Goal: Task Accomplishment & Management: Manage account settings

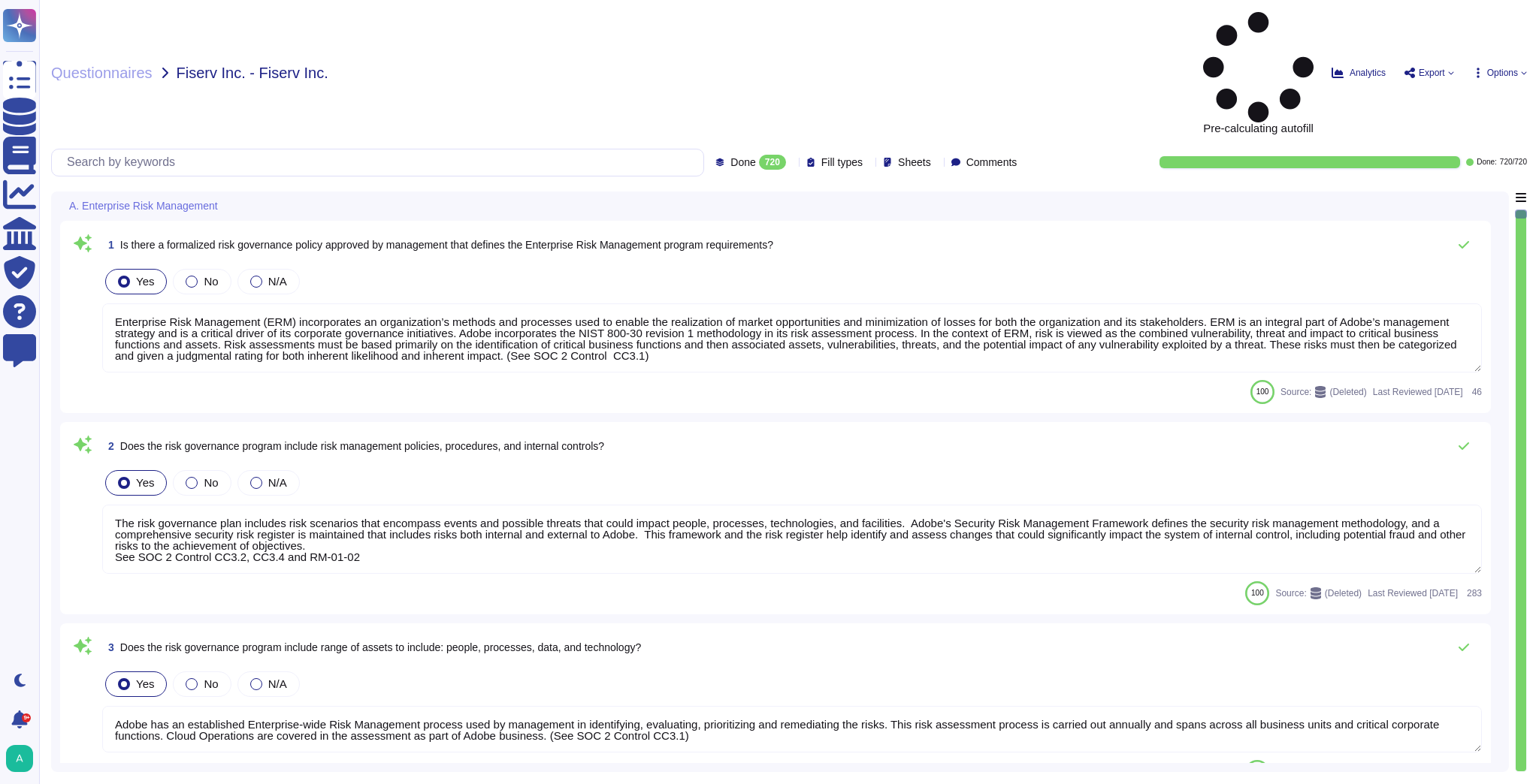
type textarea "Enterprise Risk Management (ERM) incorporates an organization’s methods and pro…"
type textarea "The risk governance plan includes risk scenarios that encompass events and poss…"
type textarea "Adobe has an established Enterprise-wide Risk Management process used by manage…"
type textarea "Adobe has a comprehensive technology risk management strategy that is well-esta…"
type textarea "The risk governance plan is approved by senior management and/or the board of d…"
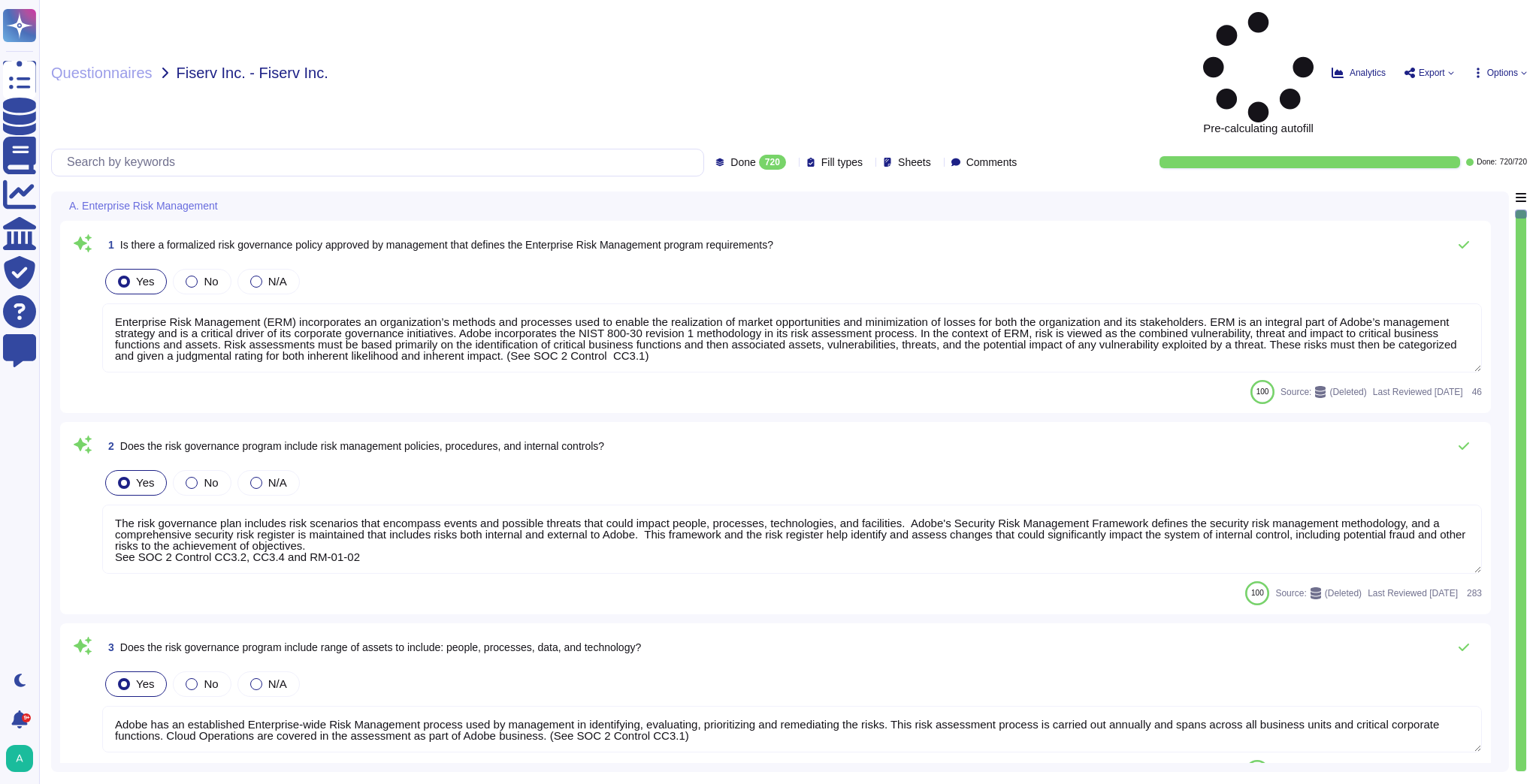
type textarea "Adobe requires employees to complete a general security awareness training on a…"
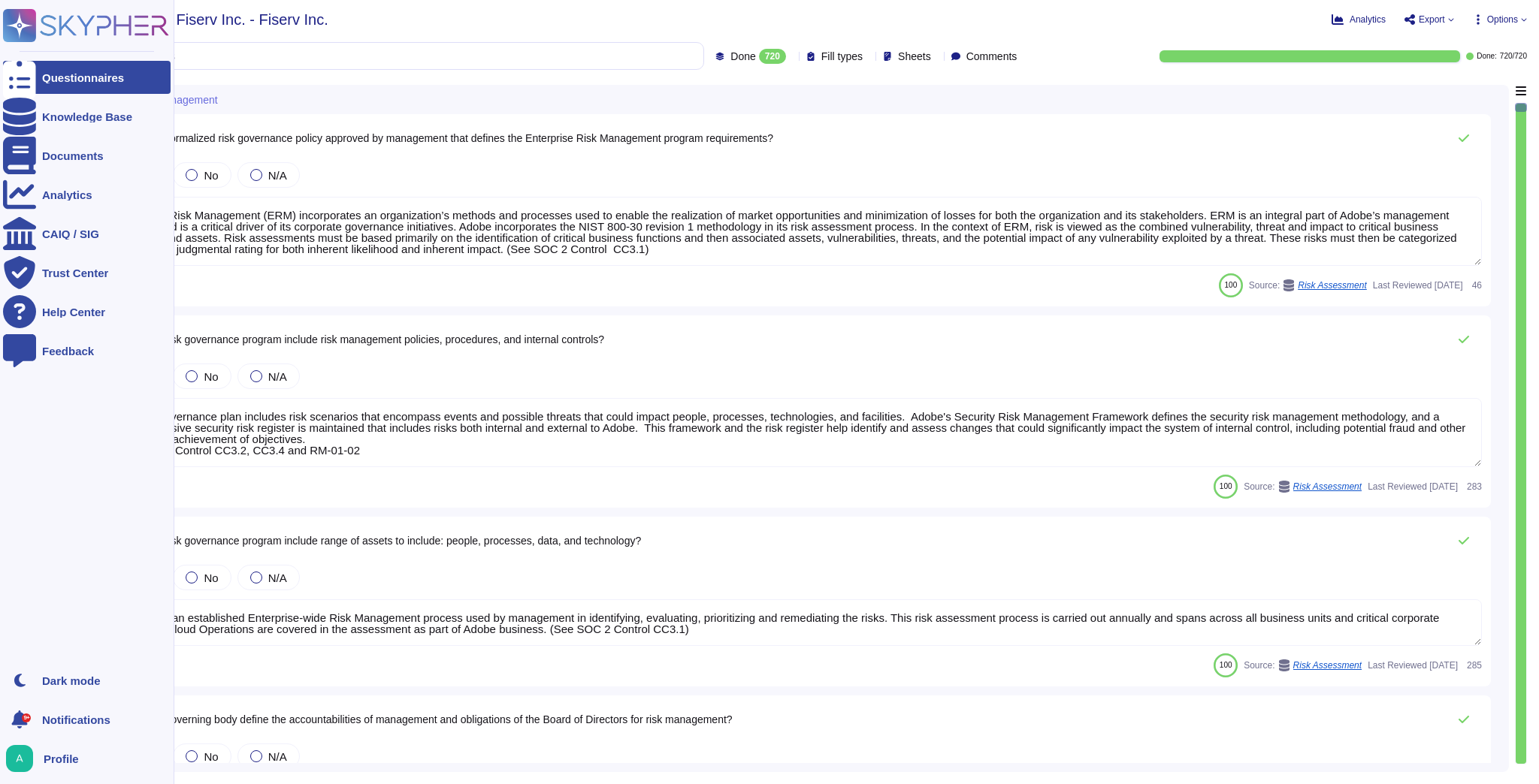
click at [74, 83] on div "Questionnaires" at bounding box center [83, 78] width 82 height 12
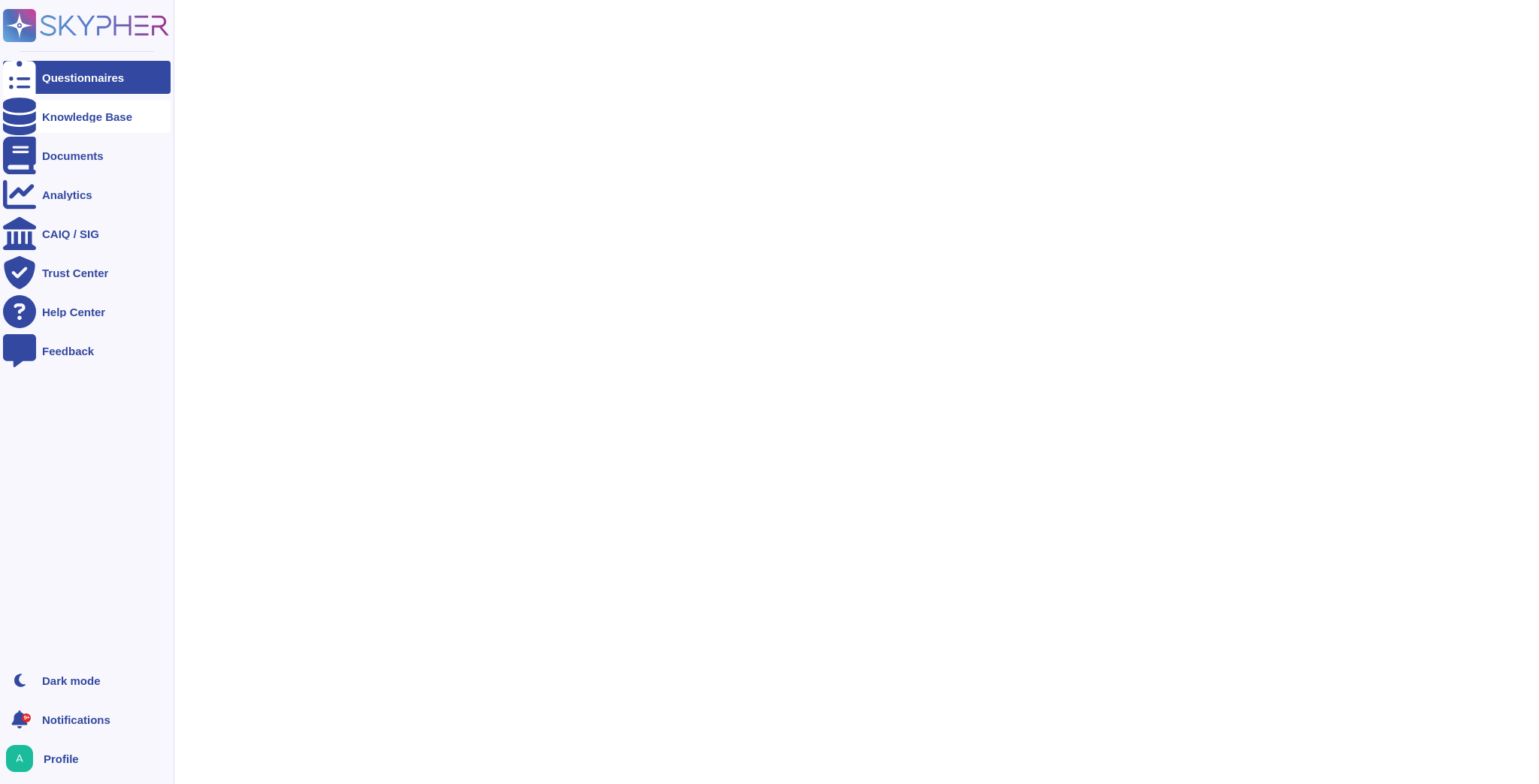
click at [38, 118] on div "Knowledge Base" at bounding box center [87, 116] width 167 height 33
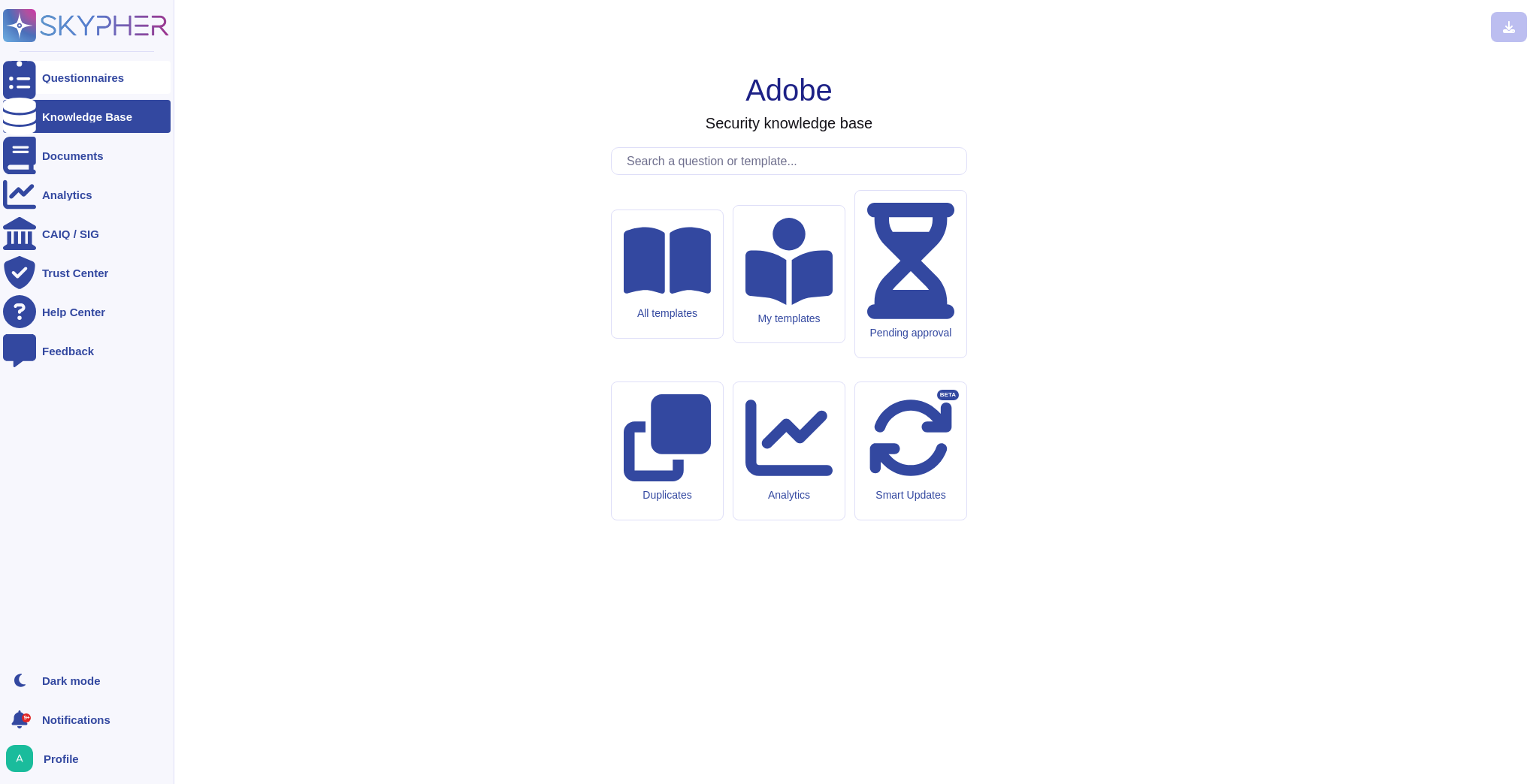
click at [79, 82] on div "Questionnaires" at bounding box center [83, 78] width 82 height 12
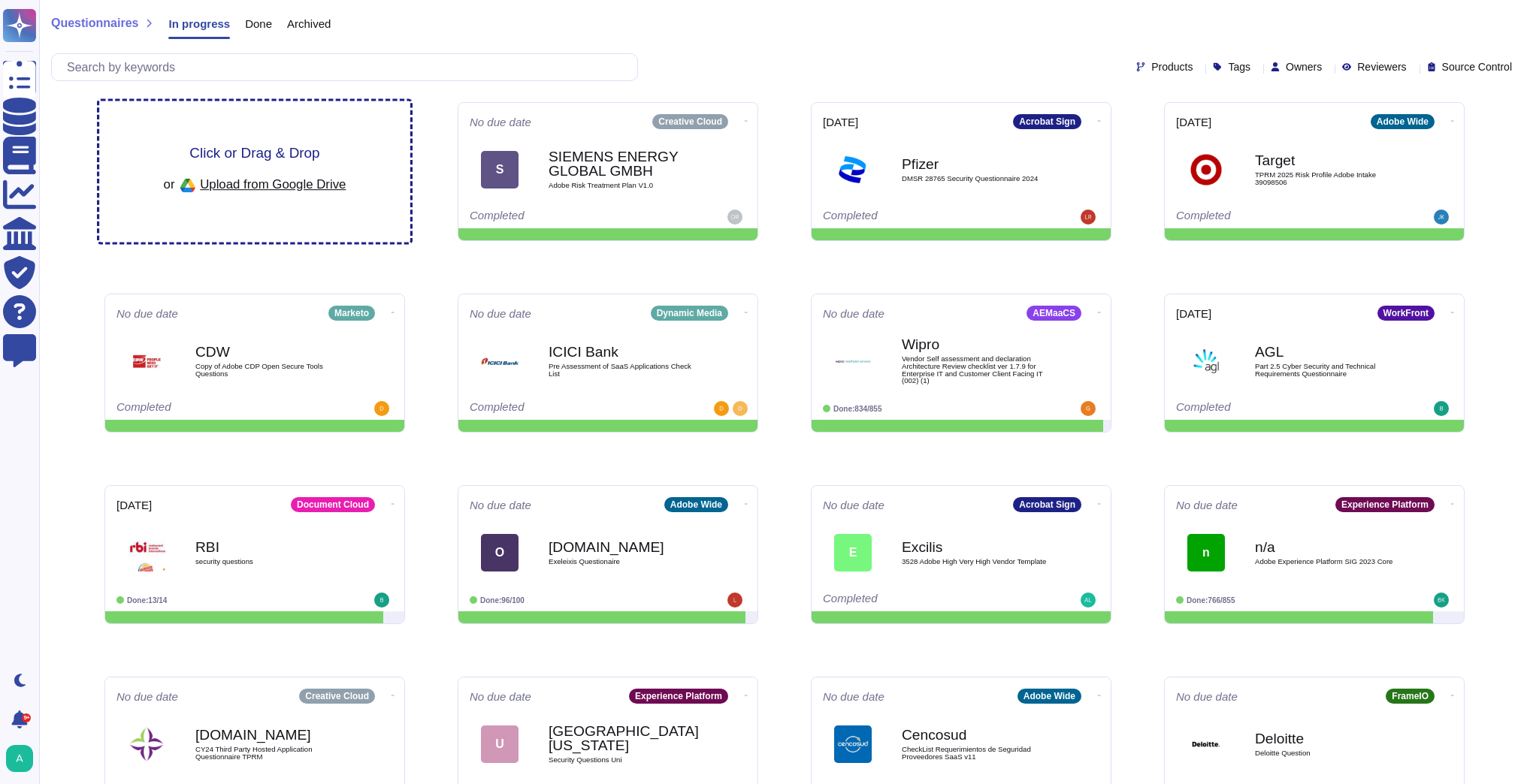
click at [271, 158] on span "Click or Drag & Drop" at bounding box center [254, 153] width 130 height 14
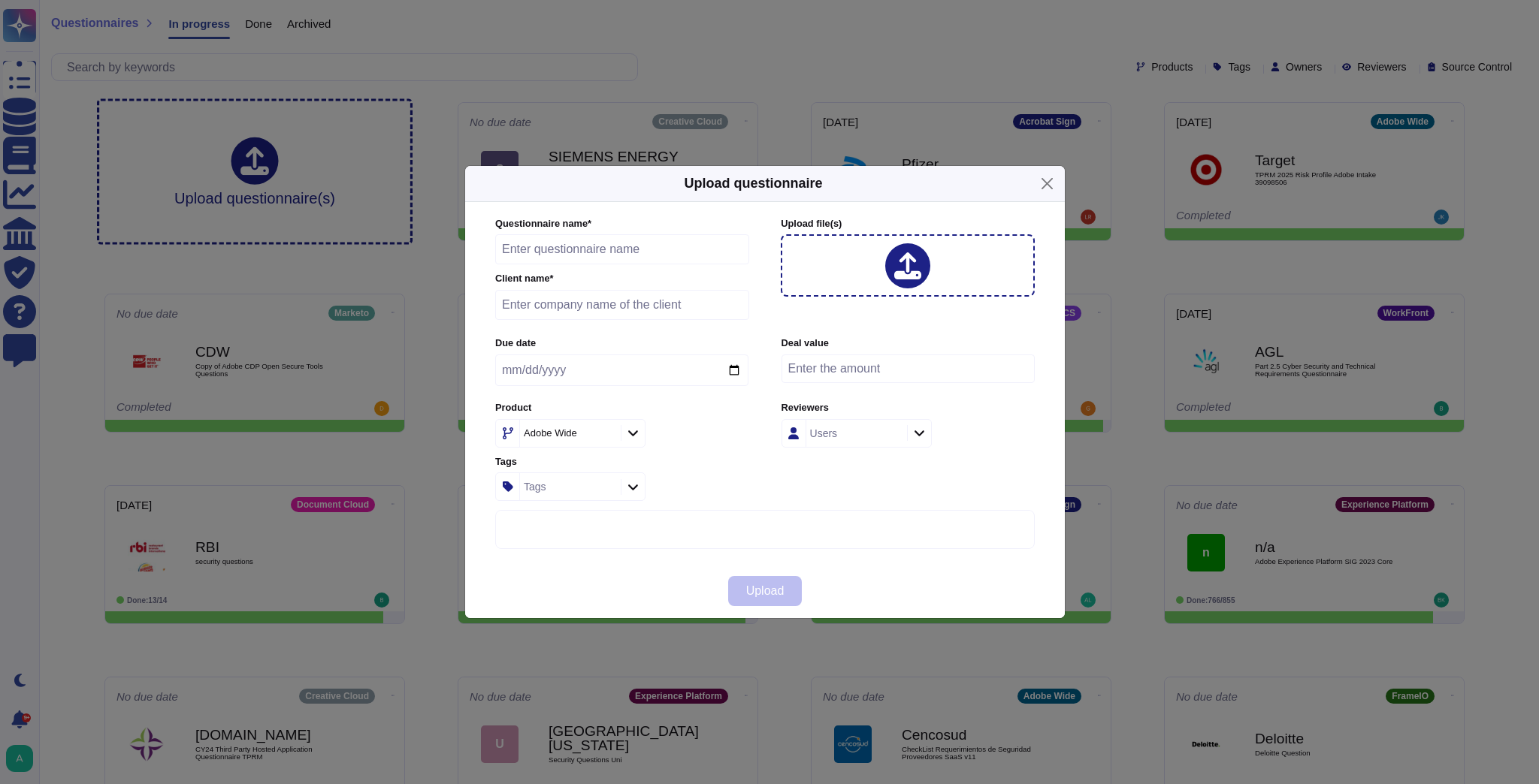
click at [589, 245] on input "text" at bounding box center [623, 249] width 254 height 30
paste input "Toyota due dilligence"
type input "Toyota due dilligence"
click at [546, 306] on input "text" at bounding box center [623, 304] width 254 height 30
type input "Toyota"
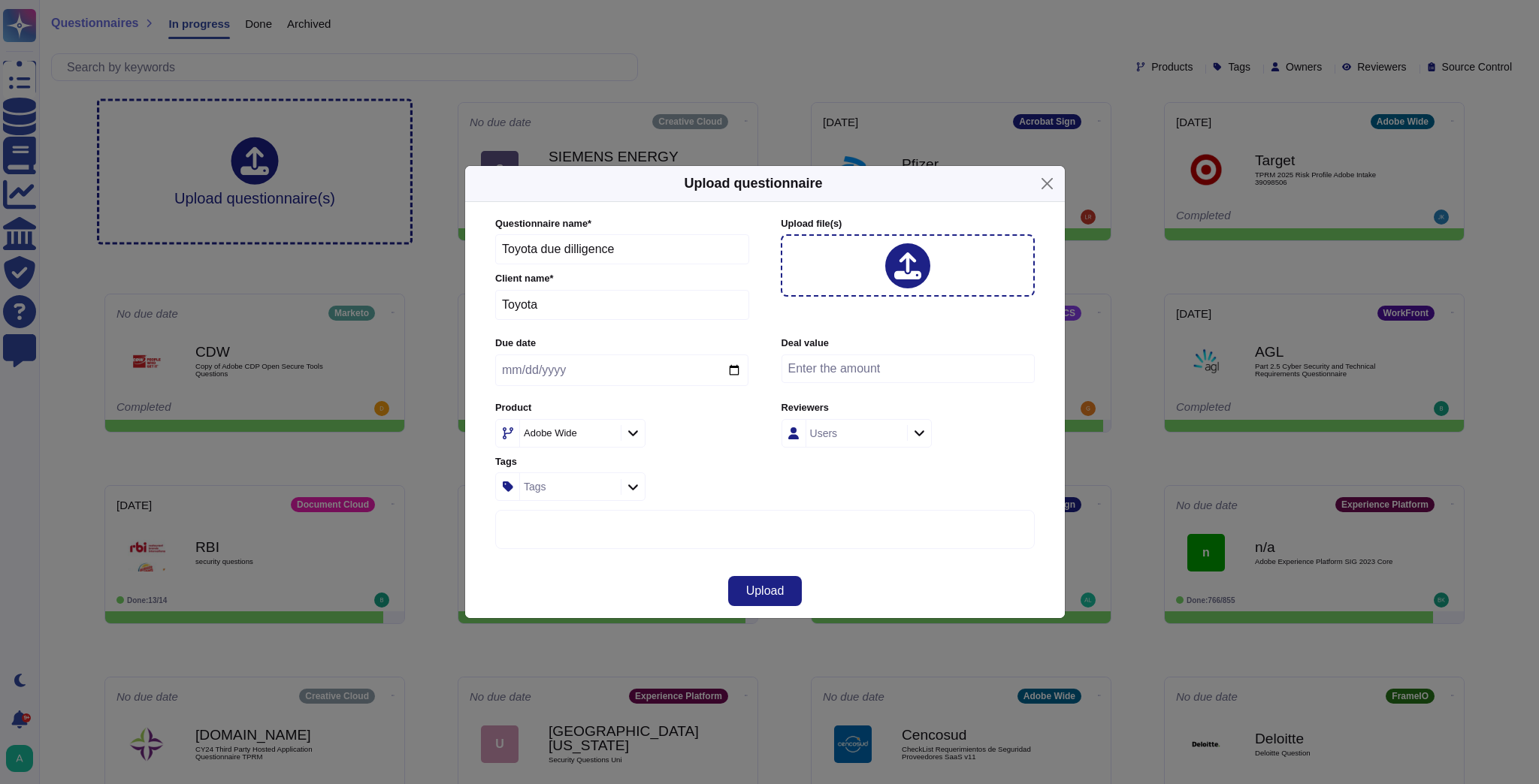
click at [629, 506] on icon at bounding box center [750, 626] width 241 height 240
click at [598, 438] on div "Adobe Wide" at bounding box center [568, 434] width 97 height 27
type input "sign"
click at [578, 521] on span "Acrobat Sign" at bounding box center [548, 519] width 64 height 13
click at [842, 538] on div "More options" at bounding box center [764, 744] width 538 height 467
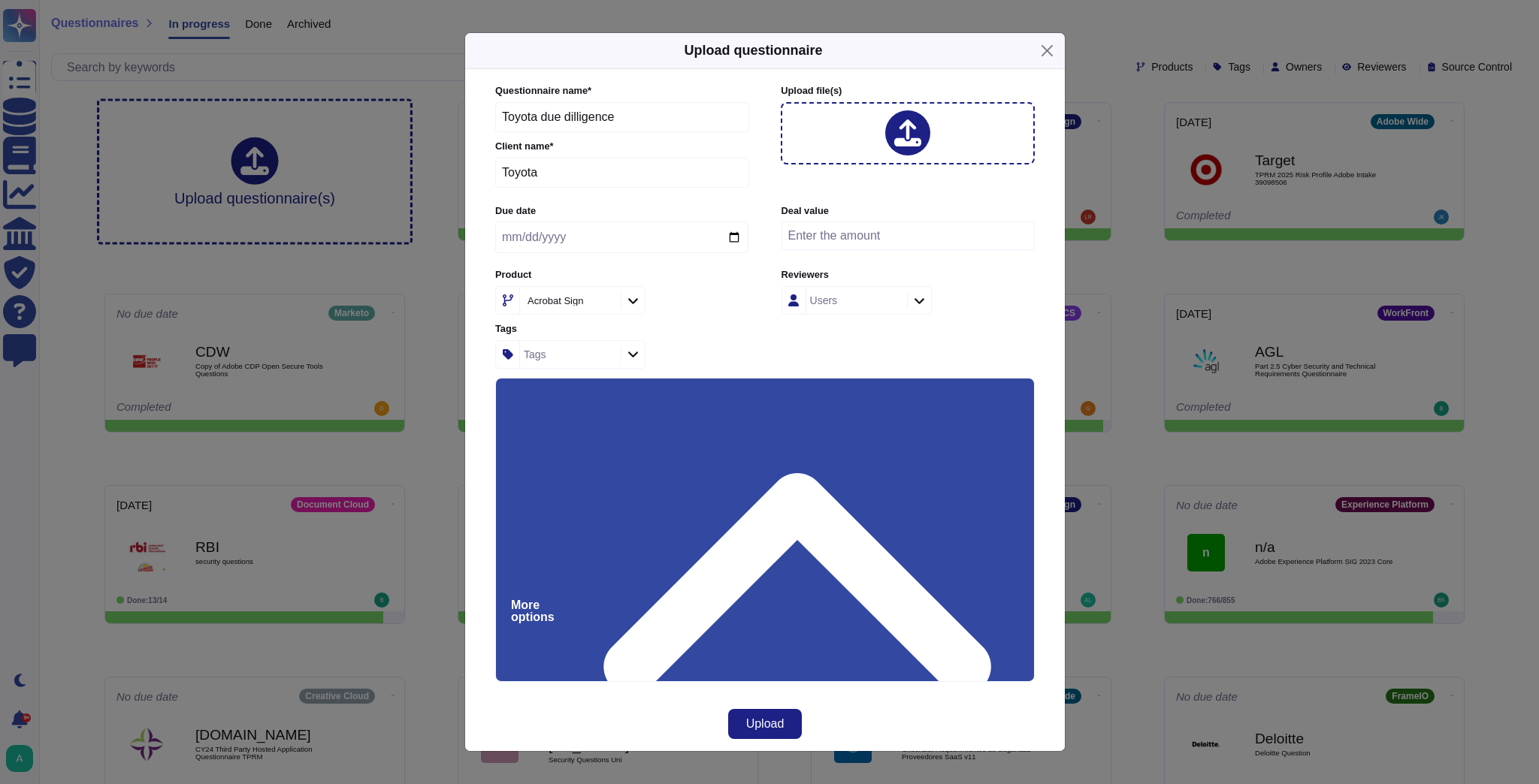
click at [0, 0] on input "Use this questionnaire as a source of suggestions" at bounding box center [0, 0] width 0 height 0
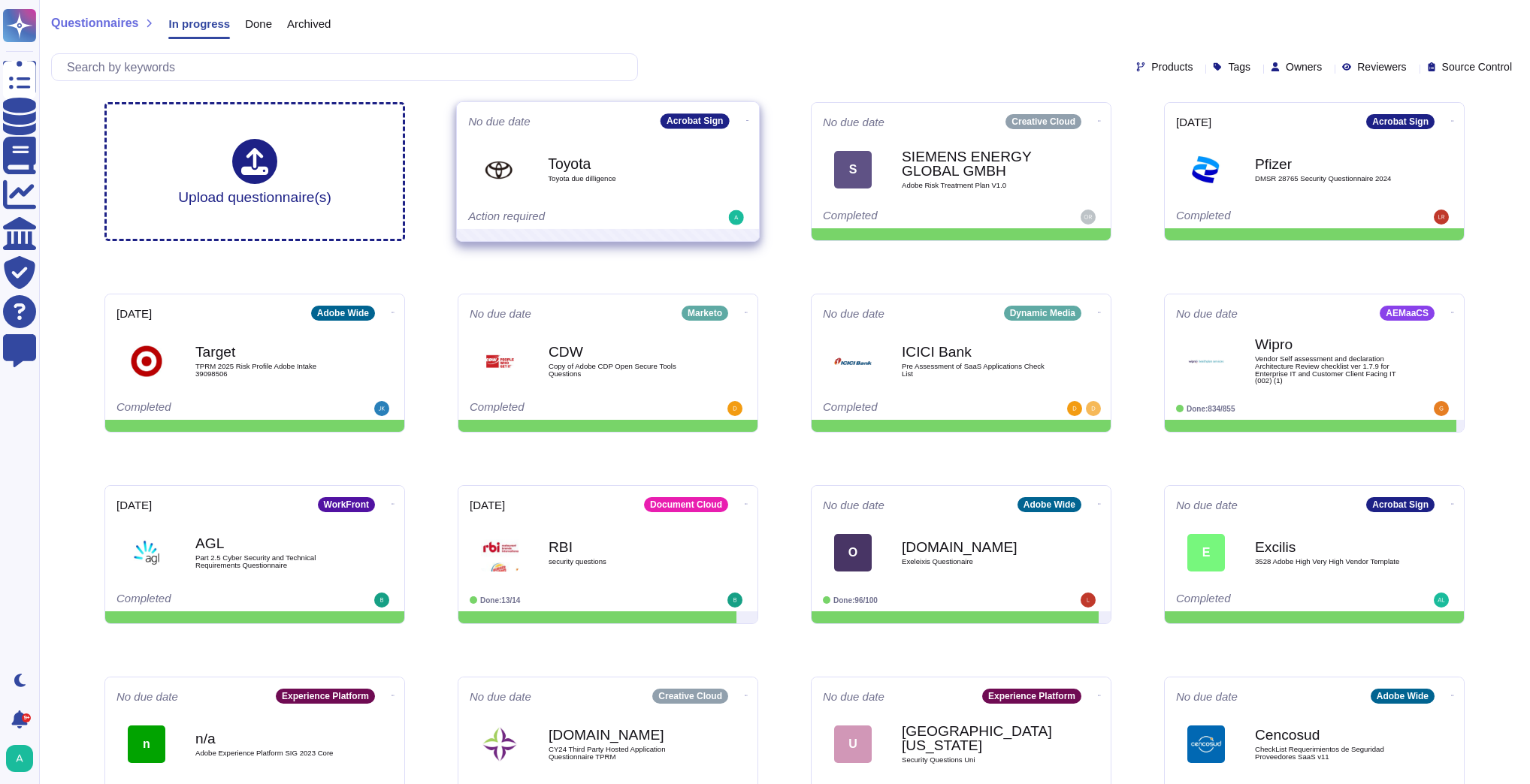
click at [637, 144] on div "Toyota Toyota due dilligence" at bounding box center [624, 168] width 152 height 61
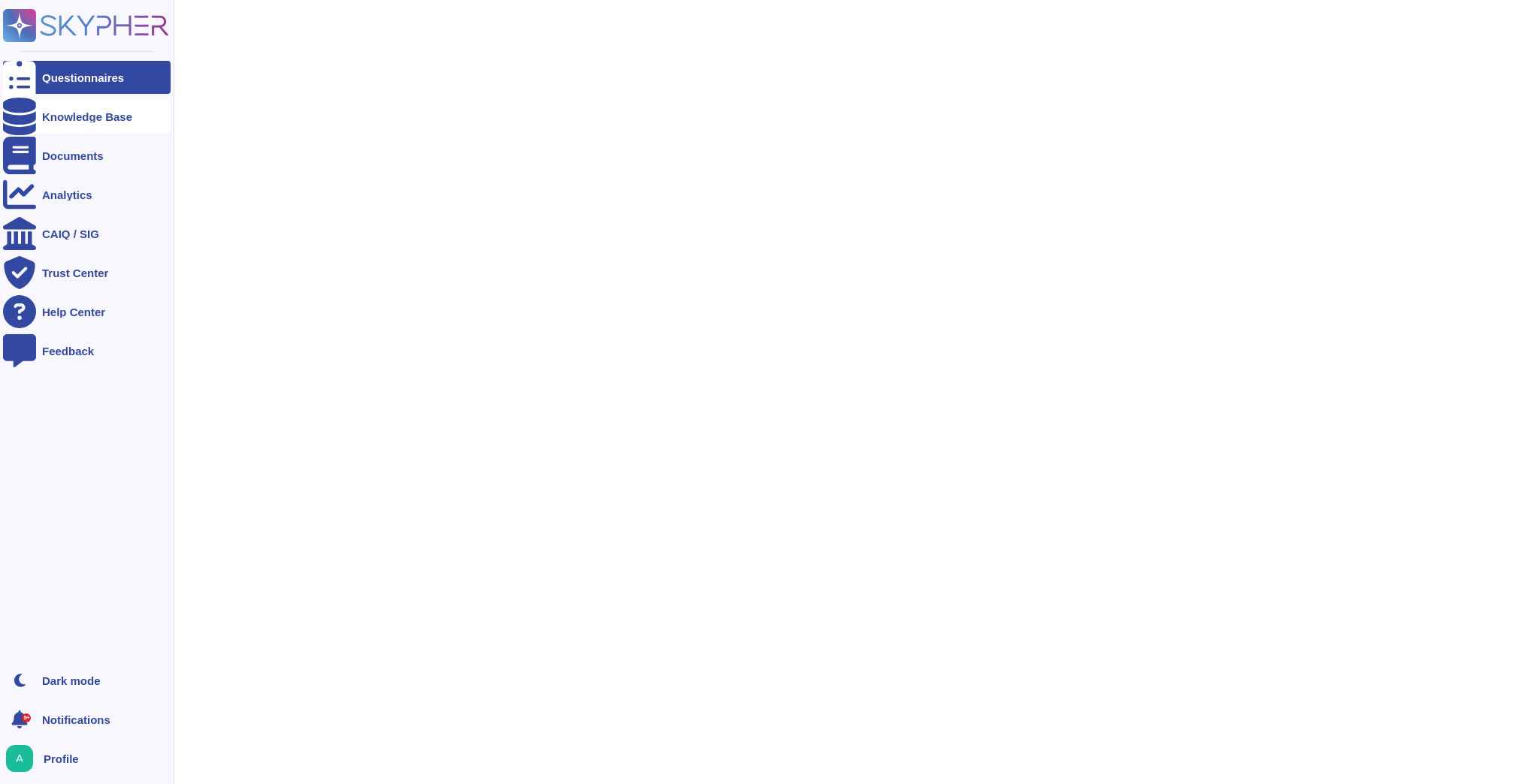
click at [66, 120] on div "Knowledge Base" at bounding box center [88, 117] width 90 height 12
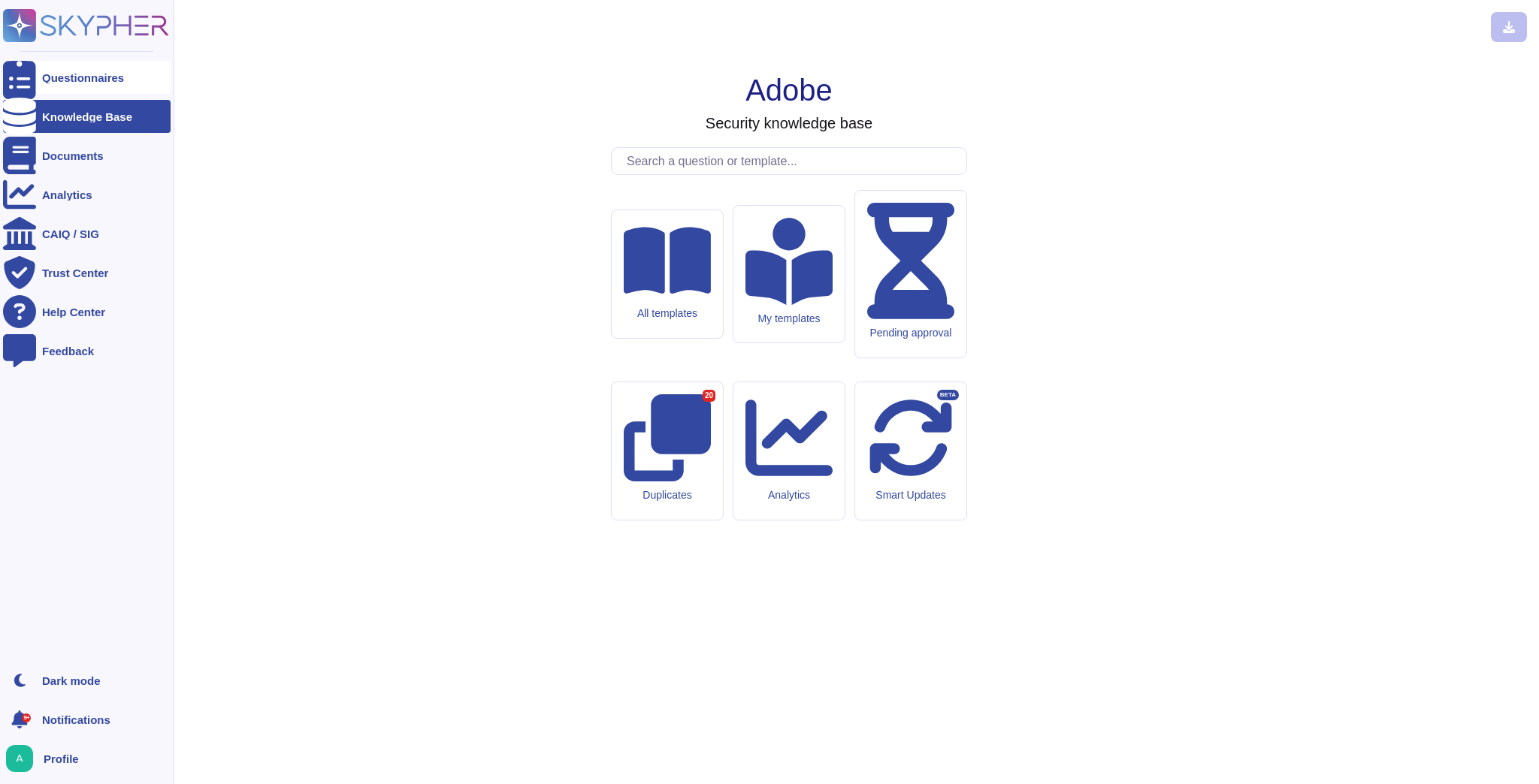
click at [77, 66] on div "Questionnaires" at bounding box center [87, 77] width 167 height 33
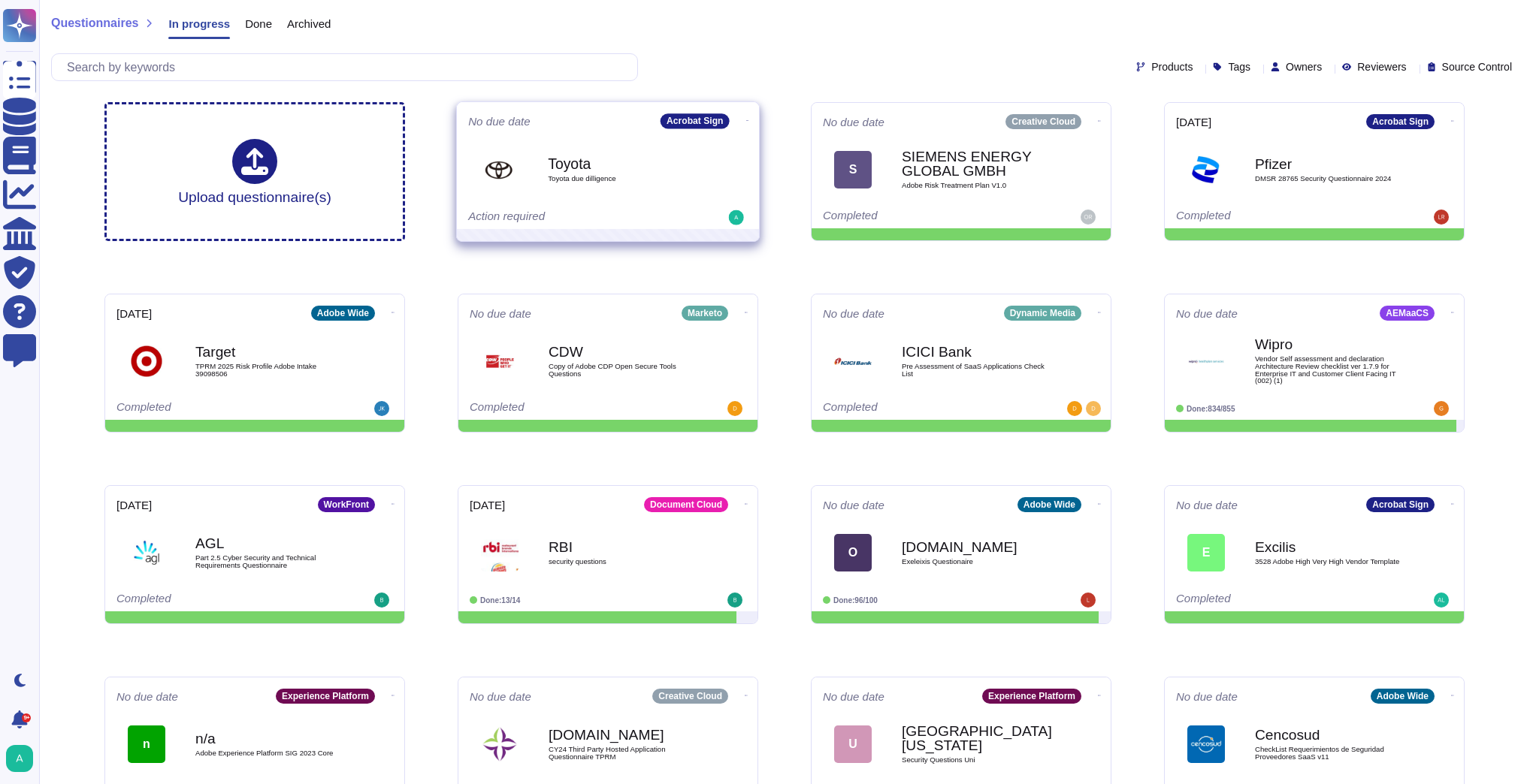
click at [746, 118] on icon at bounding box center [747, 120] width 3 height 4
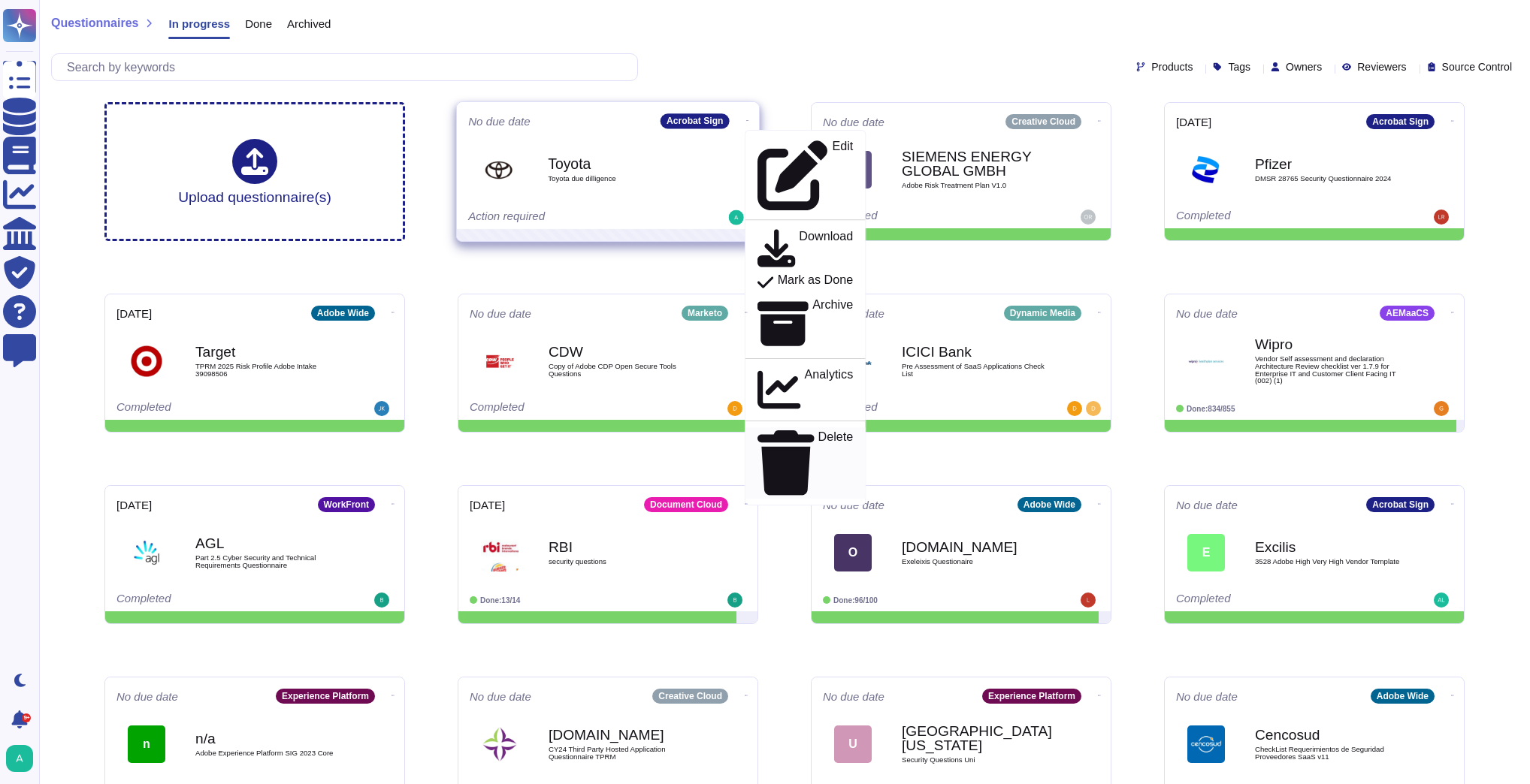
click at [818, 431] on p "Delete" at bounding box center [835, 463] width 36 height 63
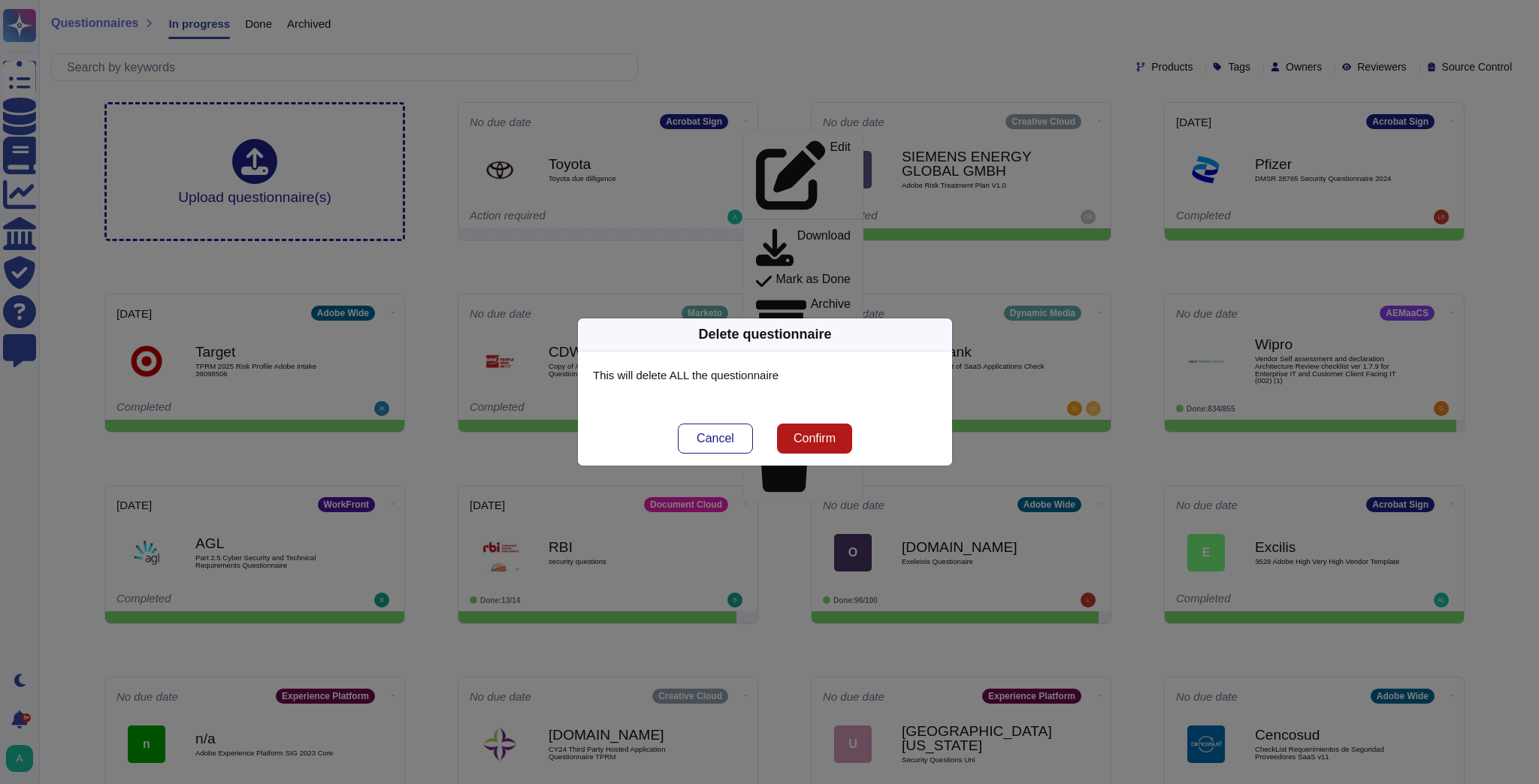
click at [797, 447] on button "Confirm" at bounding box center [815, 438] width 75 height 30
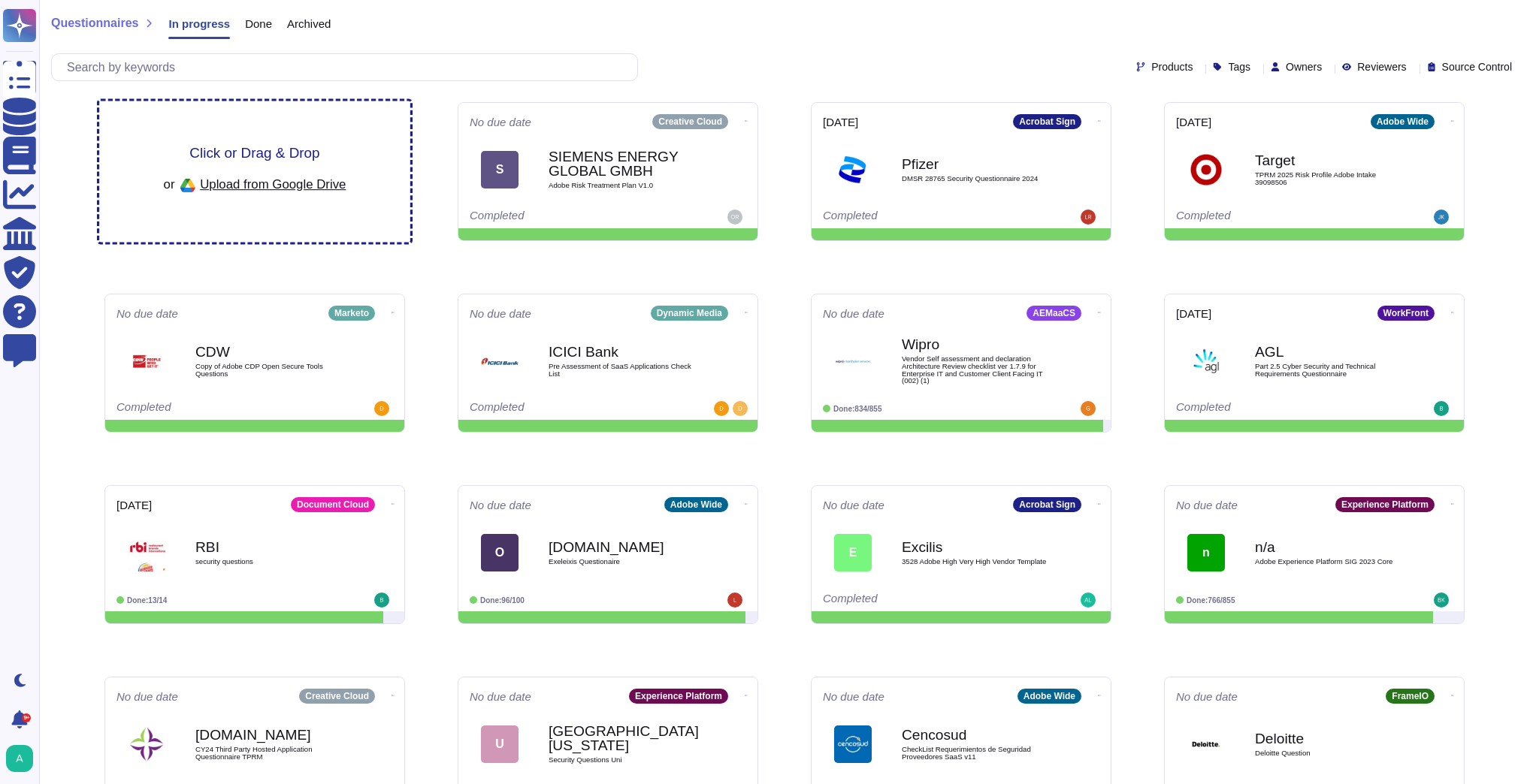
click at [275, 149] on span "Click or Drag & Drop" at bounding box center [254, 153] width 130 height 14
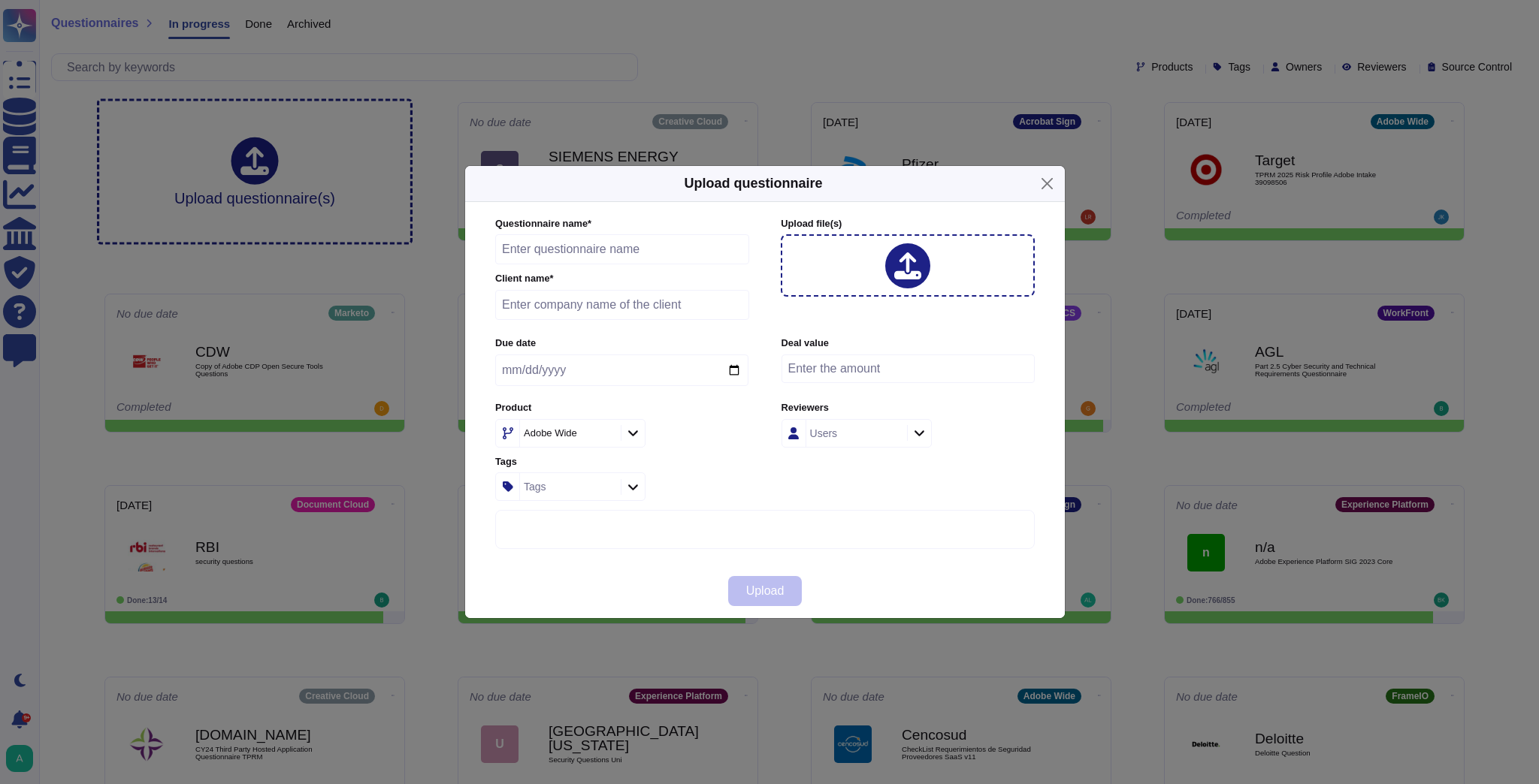
click at [565, 252] on input "text" at bounding box center [623, 249] width 254 height 30
paste input "Toyota due dilligence"
type input "Toyota due dilligence"
click at [541, 304] on input "text" at bounding box center [623, 304] width 254 height 30
type input "Toyota"
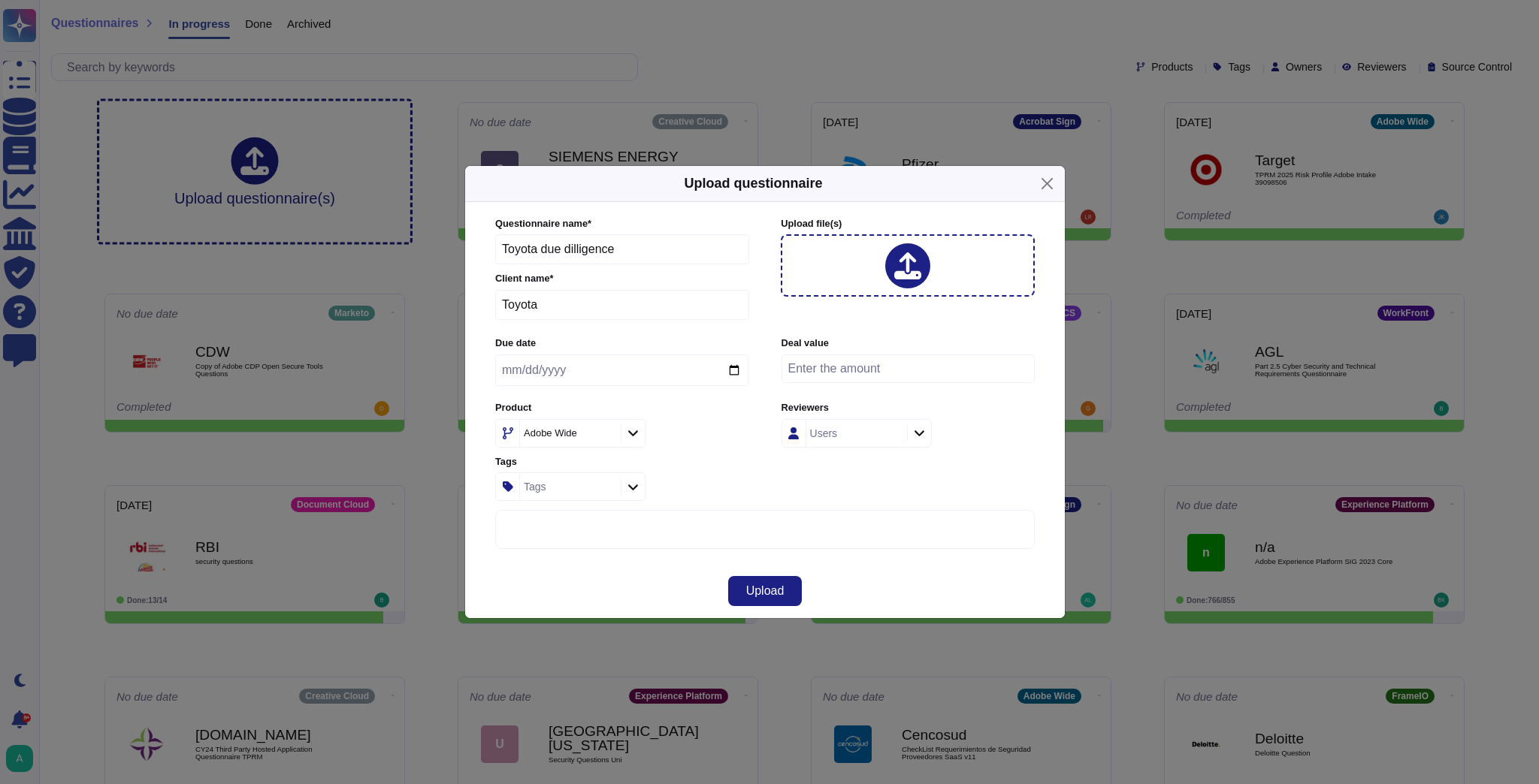
click at [605, 434] on icon at bounding box center [605, 434] width 0 height 0
click at [599, 433] on div "Adobe Wide" at bounding box center [568, 434] width 97 height 27
type input "sign"
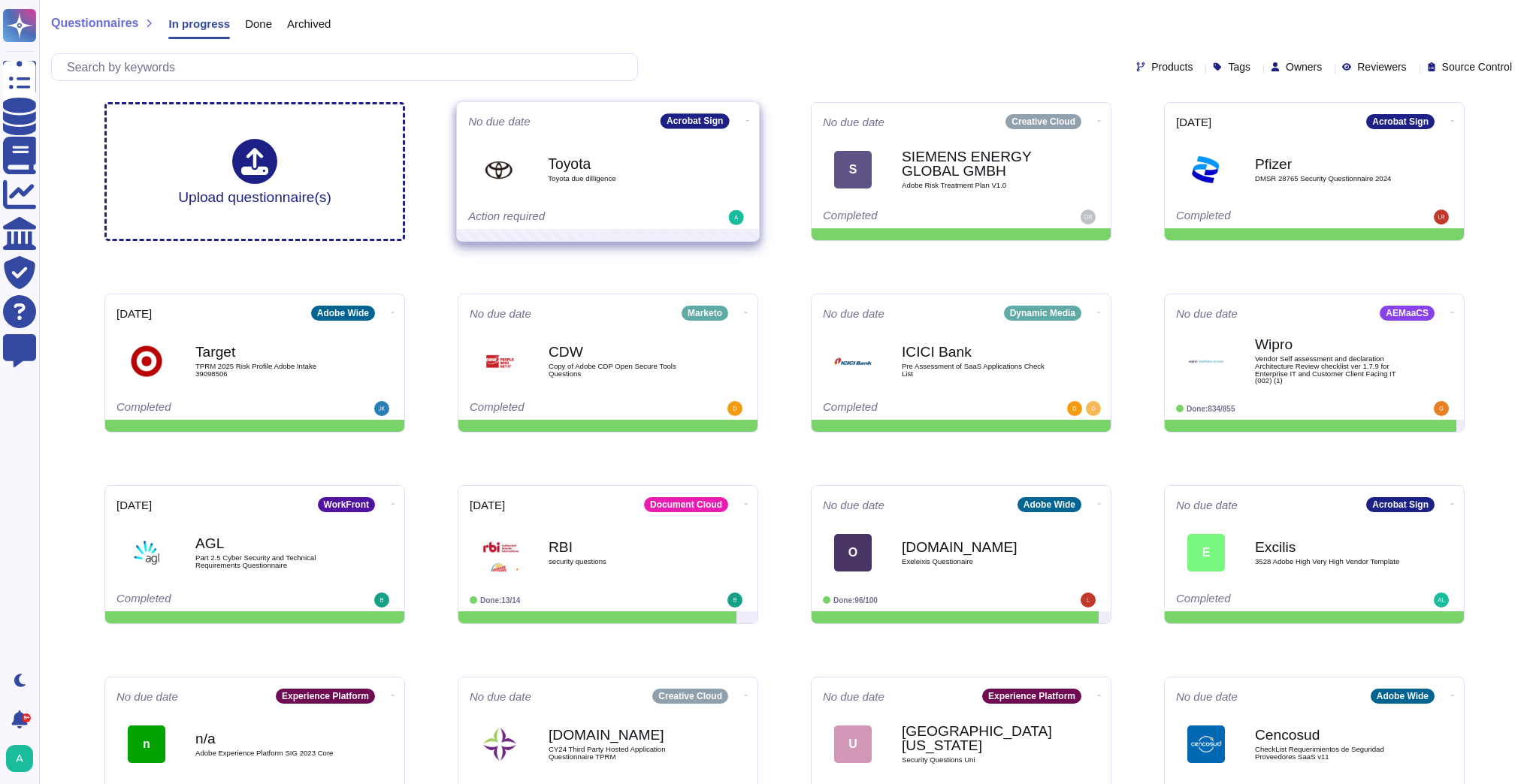
click at [664, 175] on span "Toyota due dilligence" at bounding box center [624, 179] width 152 height 8
